Goal: Transaction & Acquisition: Download file/media

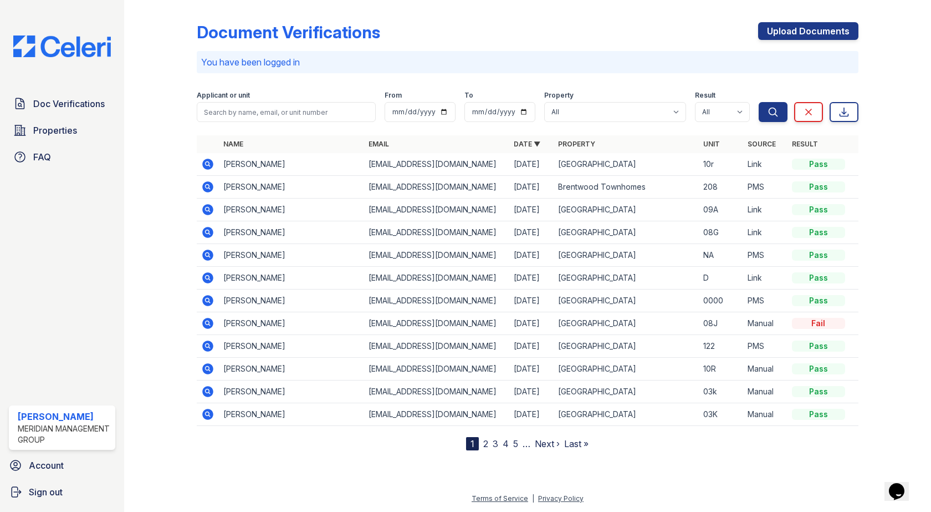
click at [208, 162] on icon at bounding box center [207, 163] width 13 height 13
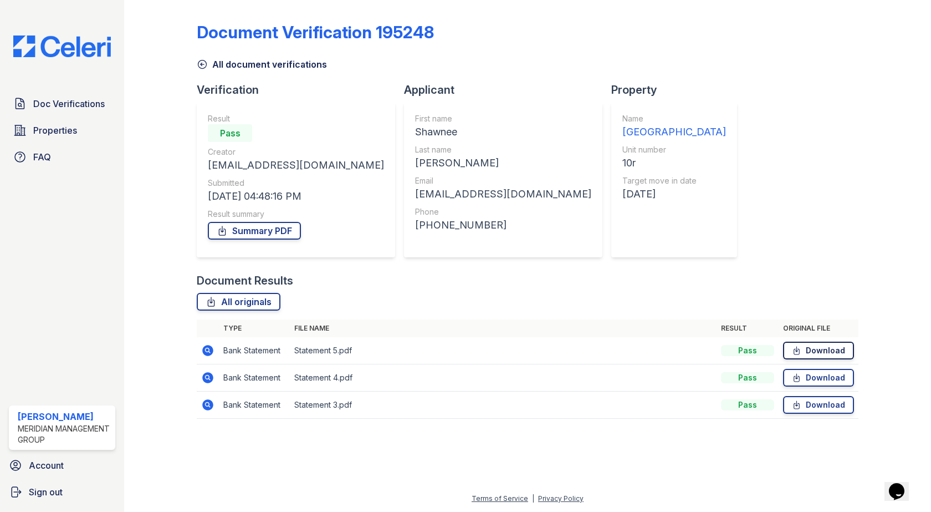
click at [834, 354] on link "Download" at bounding box center [818, 350] width 71 height 18
click at [811, 352] on link "Download" at bounding box center [818, 350] width 71 height 18
click at [789, 374] on link "Download" at bounding box center [818, 378] width 71 height 18
drag, startPoint x: 568, startPoint y: 162, endPoint x: 169, endPoint y: 120, distance: 401.3
click at [168, 120] on div "Document Verification 195248 All document verifications Verification Result Pas…" at bounding box center [527, 223] width 771 height 447
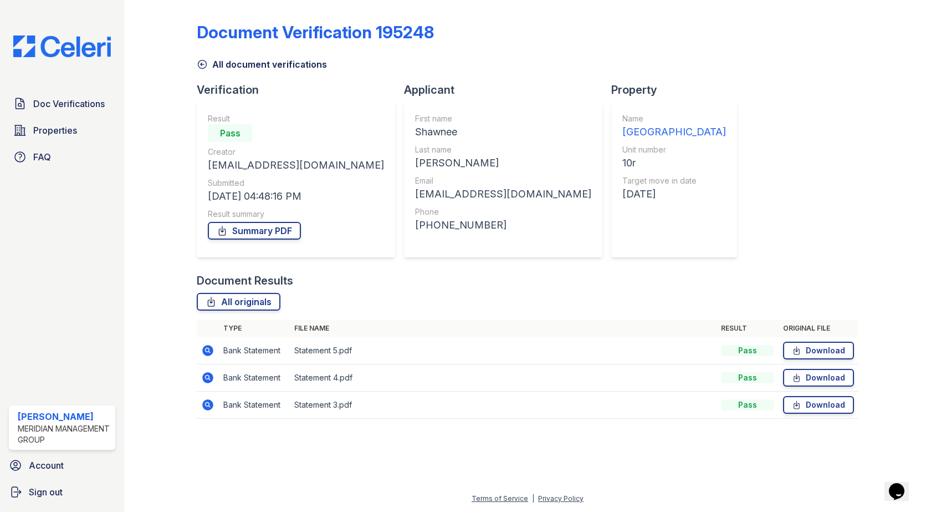
click at [171, 120] on div at bounding box center [169, 216] width 55 height 425
drag, startPoint x: 156, startPoint y: 32, endPoint x: 838, endPoint y: 400, distance: 775.2
click at [838, 400] on div "Document Verification 195248 All document verifications Verification Result Pas…" at bounding box center [527, 223] width 771 height 447
click at [910, 414] on div at bounding box center [886, 216] width 55 height 425
click at [203, 60] on icon at bounding box center [202, 64] width 11 height 11
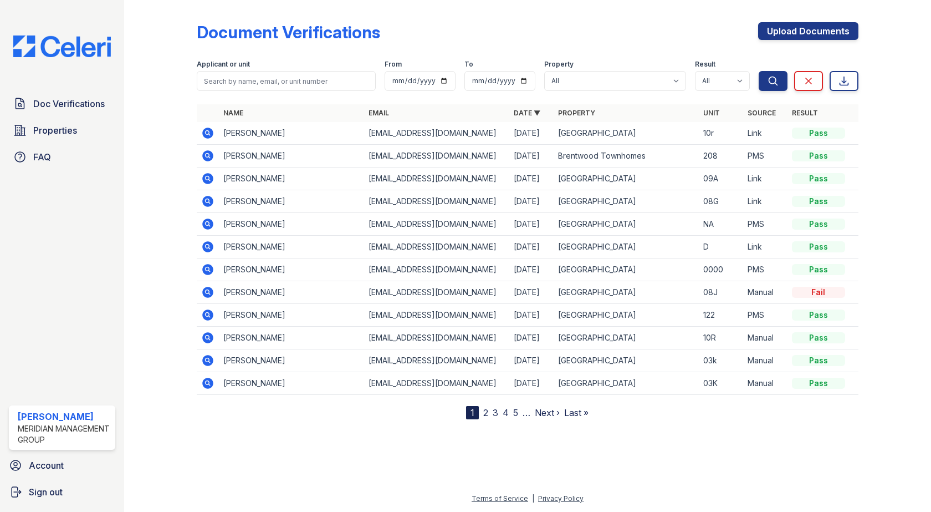
click at [210, 130] on icon at bounding box center [208, 132] width 11 height 11
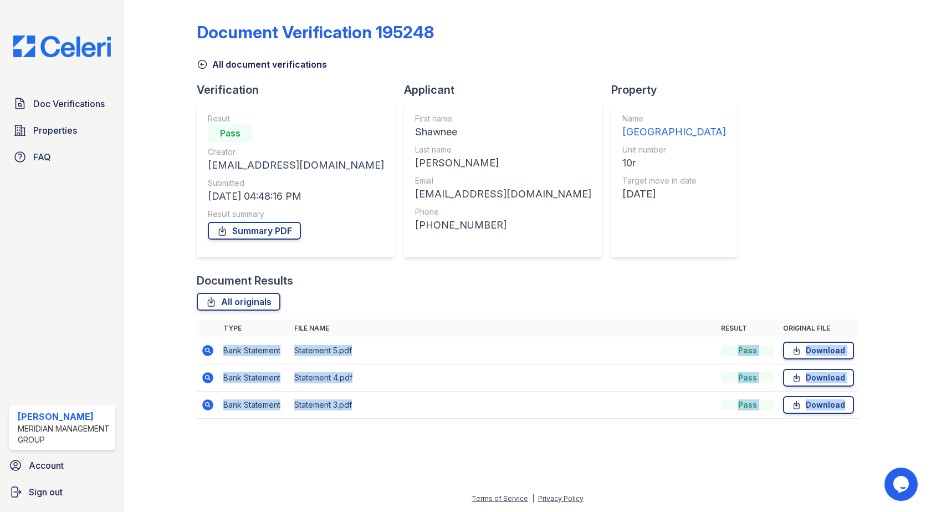
drag, startPoint x: 223, startPoint y: 352, endPoint x: 410, endPoint y: 424, distance: 200.0
click at [410, 424] on div "Type File name Result Original file Bank Statement Statement 5.pdf Pass Downloa…" at bounding box center [527, 374] width 661 height 110
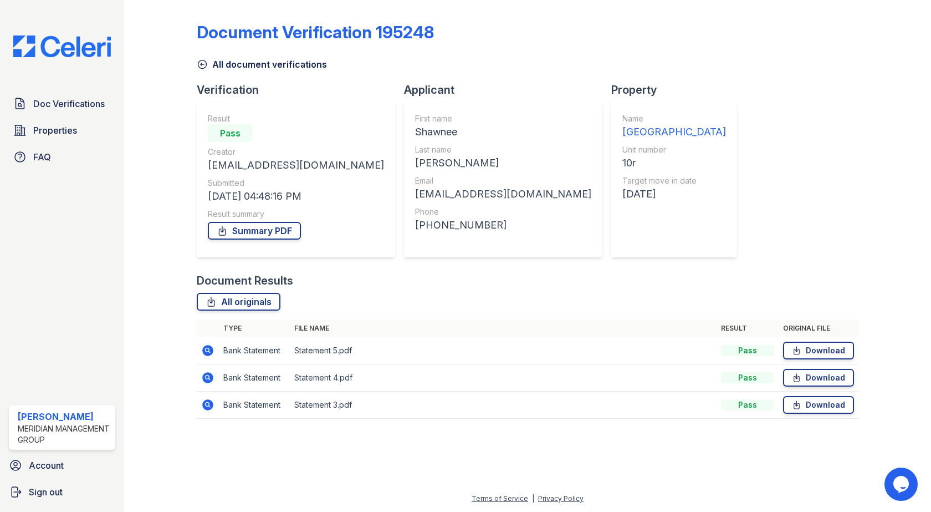
click at [422, 458] on div at bounding box center [527, 469] width 771 height 44
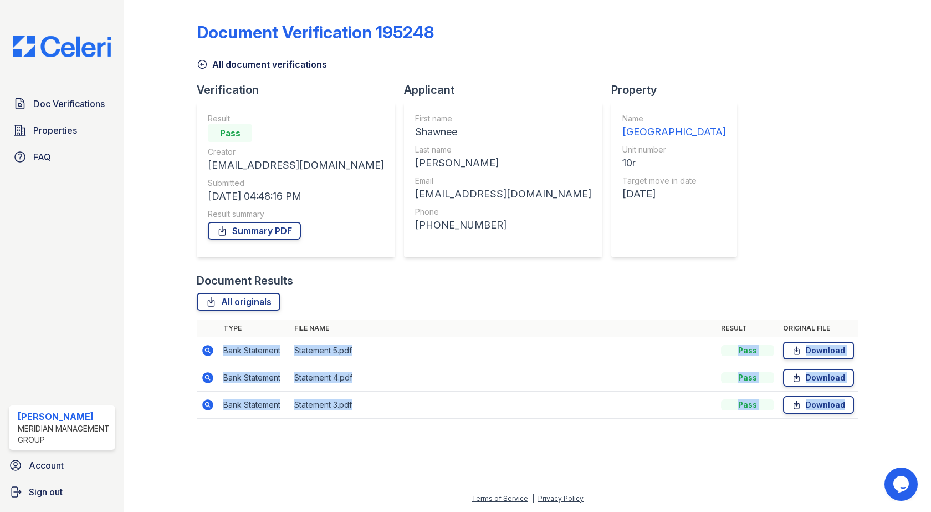
drag, startPoint x: 890, startPoint y: 348, endPoint x: 221, endPoint y: 345, distance: 669.0
click at [221, 345] on div "Document Verification 195248 All document verifications Verification Result Pas…" at bounding box center [527, 223] width 771 height 447
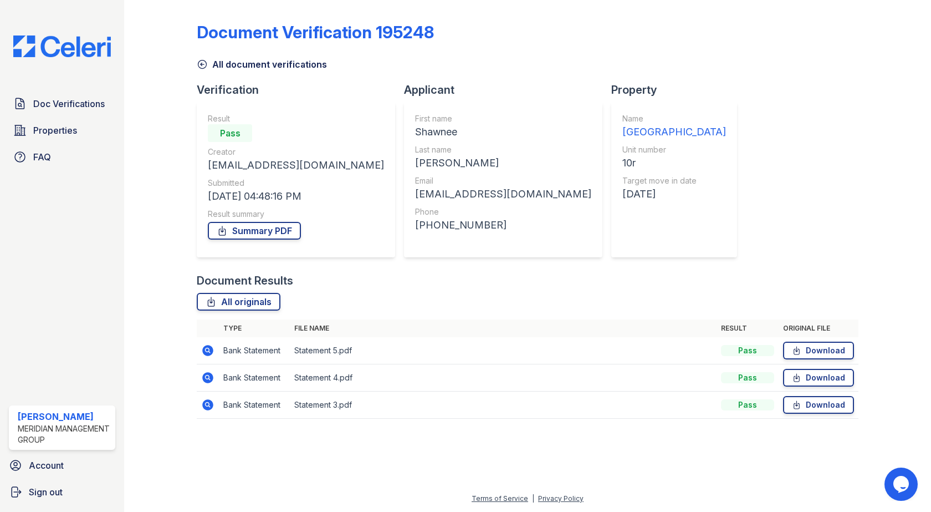
click at [362, 297] on div "All originals" at bounding box center [527, 302] width 661 height 18
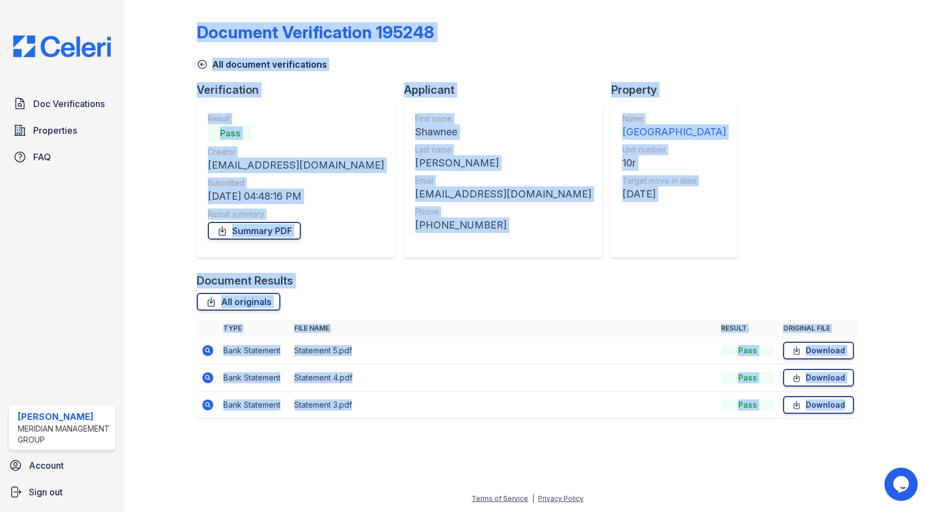
drag, startPoint x: 160, startPoint y: 55, endPoint x: 815, endPoint y: 466, distance: 773.2
click at [815, 466] on div "Document Verification 195248 All document verifications Verification Result Pas…" at bounding box center [527, 256] width 807 height 512
click at [817, 466] on div at bounding box center [527, 469] width 771 height 44
drag, startPoint x: 901, startPoint y: 433, endPoint x: 160, endPoint y: 53, distance: 833.1
click at [156, 58] on div "Document Verification 195248 All document verifications Verification Result Pas…" at bounding box center [527, 223] width 771 height 447
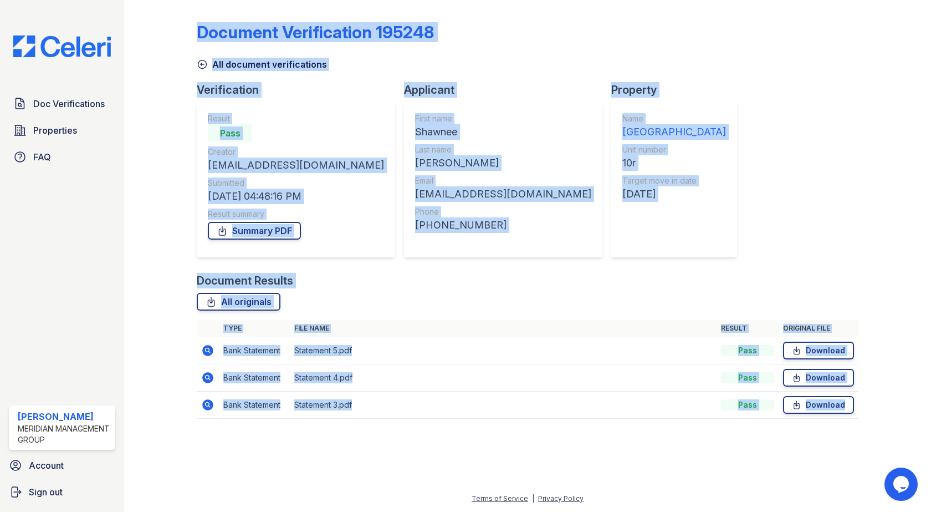
click at [160, 53] on div at bounding box center [169, 216] width 55 height 425
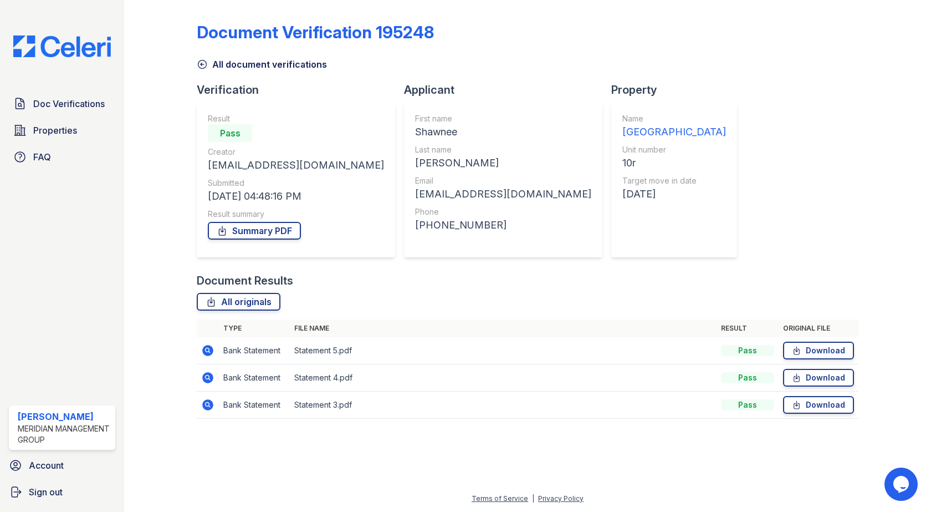
click at [198, 60] on icon at bounding box center [202, 64] width 11 height 11
